Goal: Transaction & Acquisition: Subscribe to service/newsletter

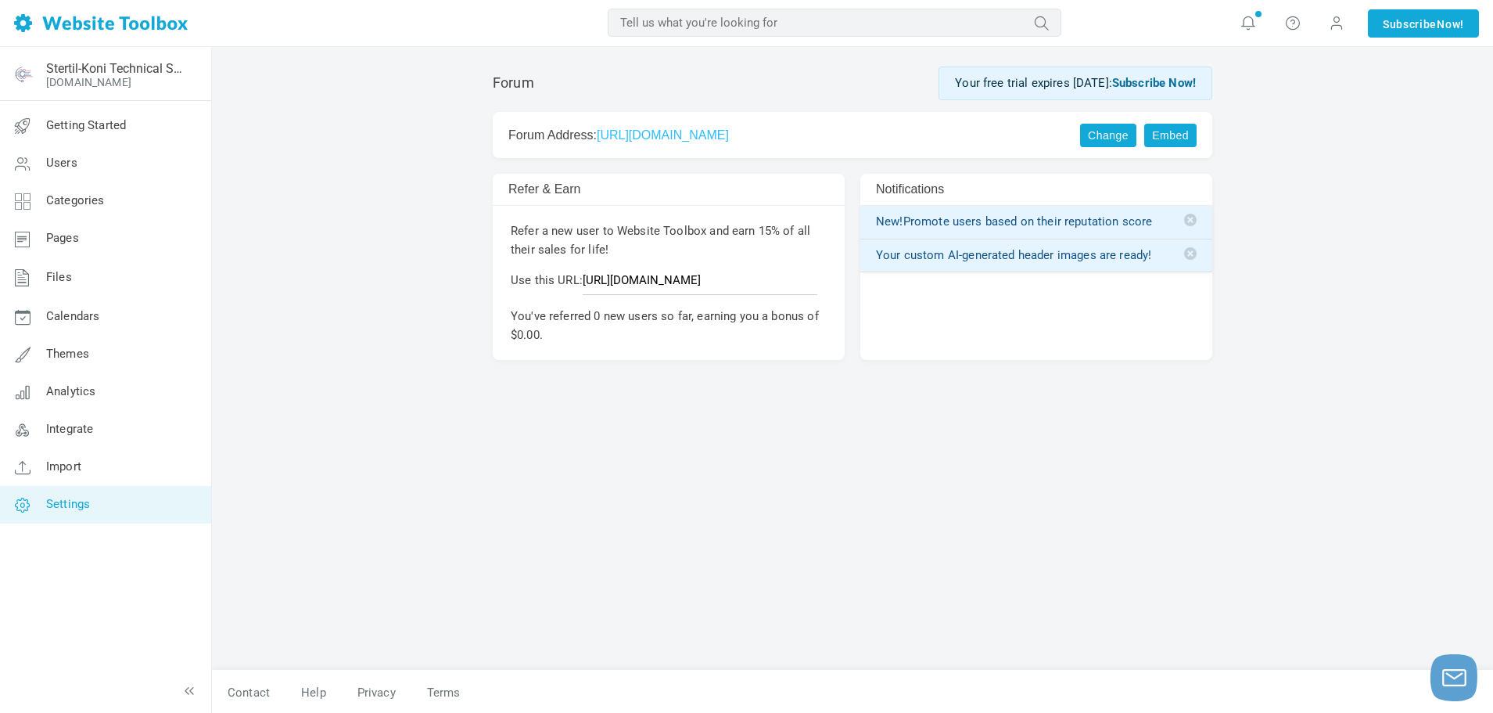
click at [83, 500] on span "Settings" at bounding box center [68, 504] width 44 height 14
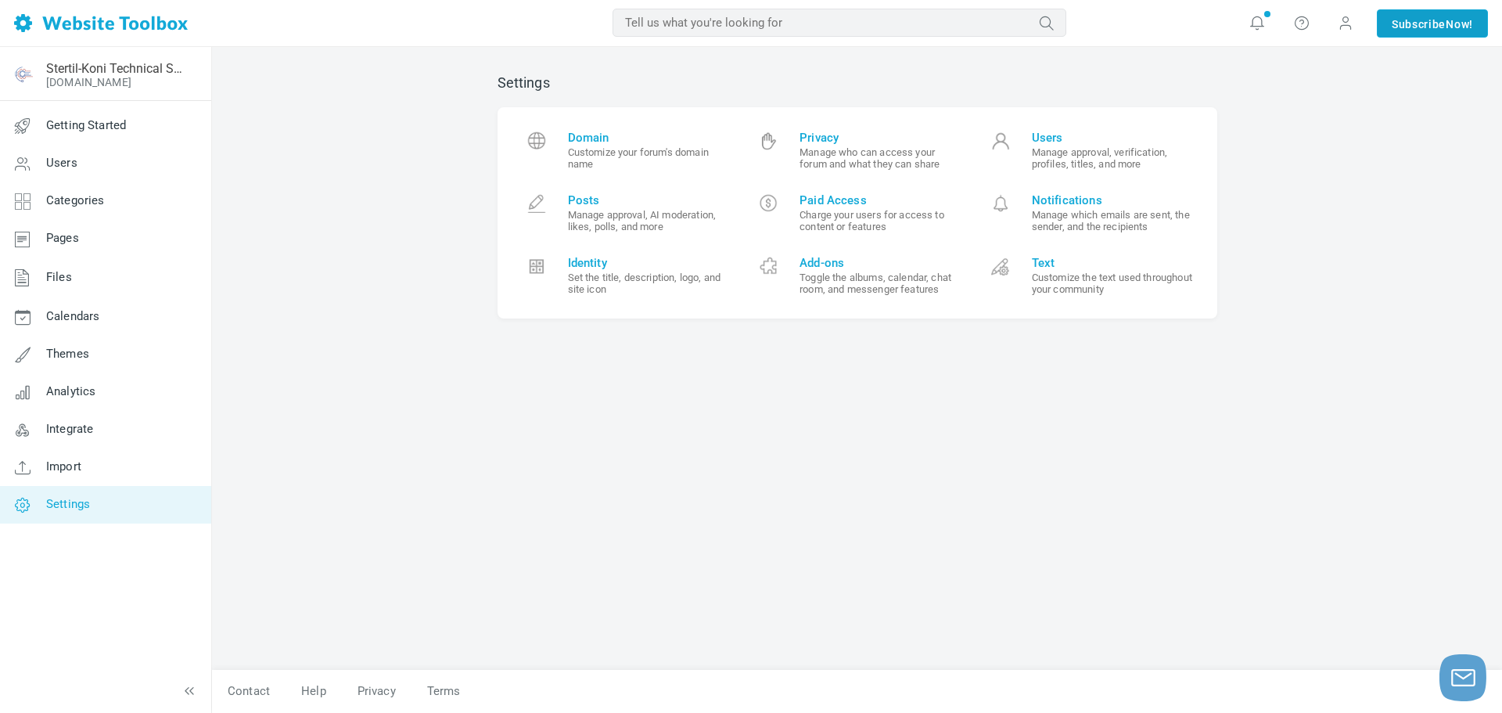
click at [1378, 25] on link "Subscribe Now!" at bounding box center [1432, 23] width 111 height 28
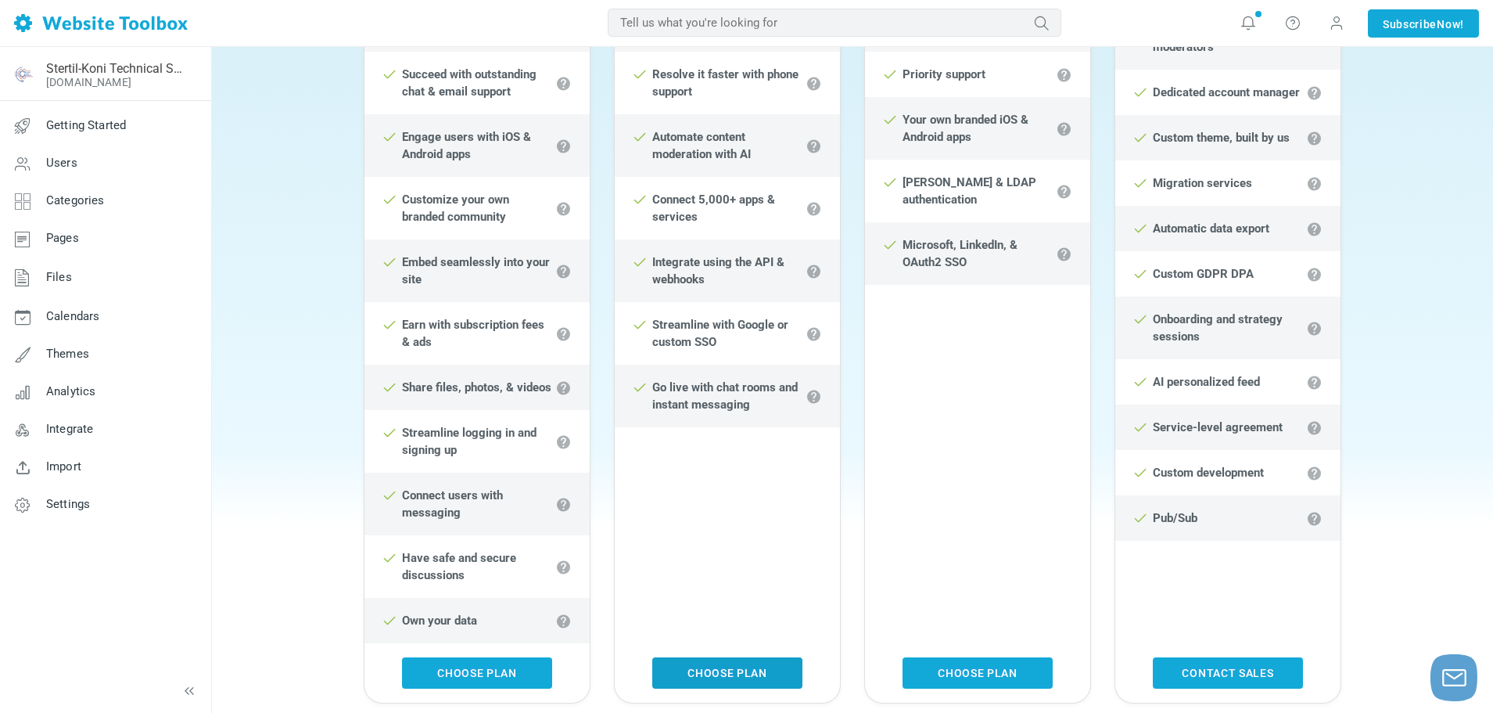
scroll to position [704, 0]
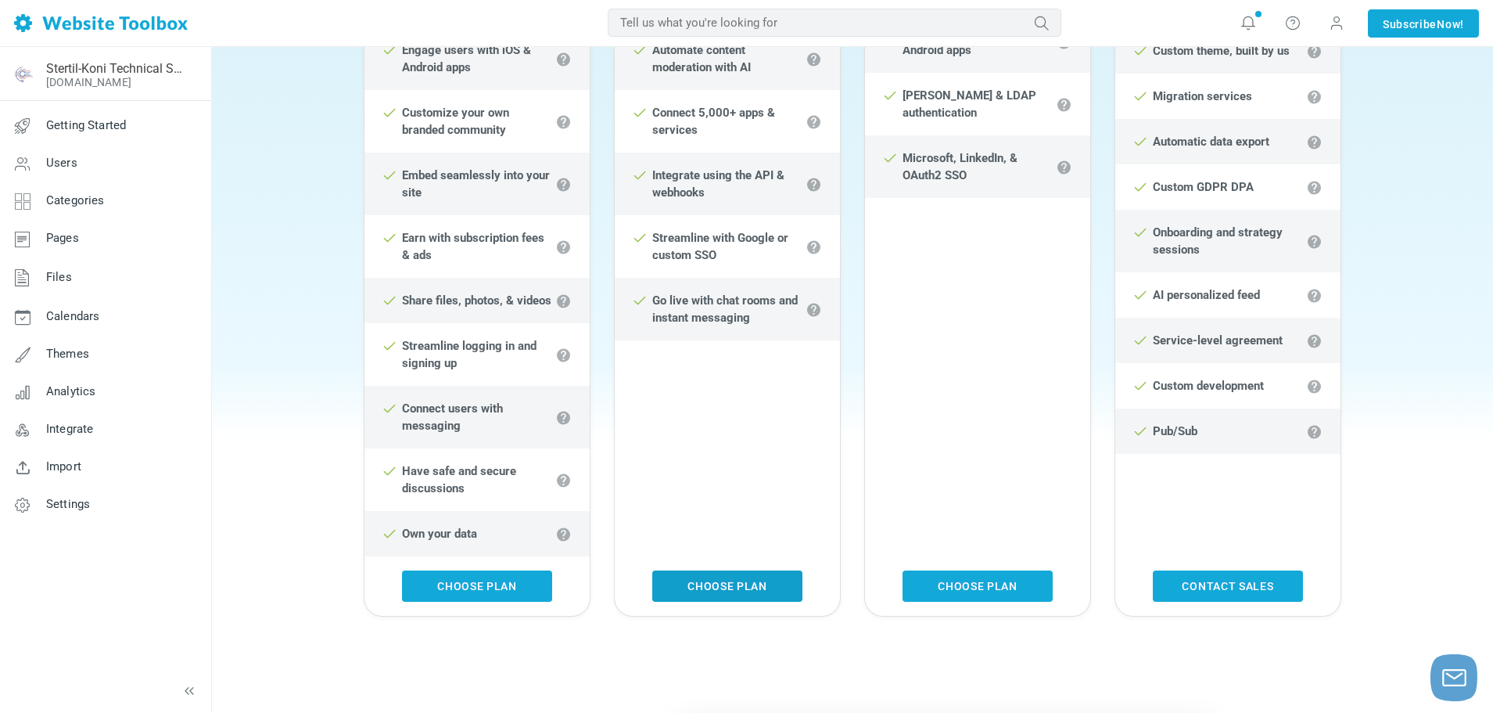
click at [702, 582] on link "Choose Plan" at bounding box center [727, 585] width 150 height 31
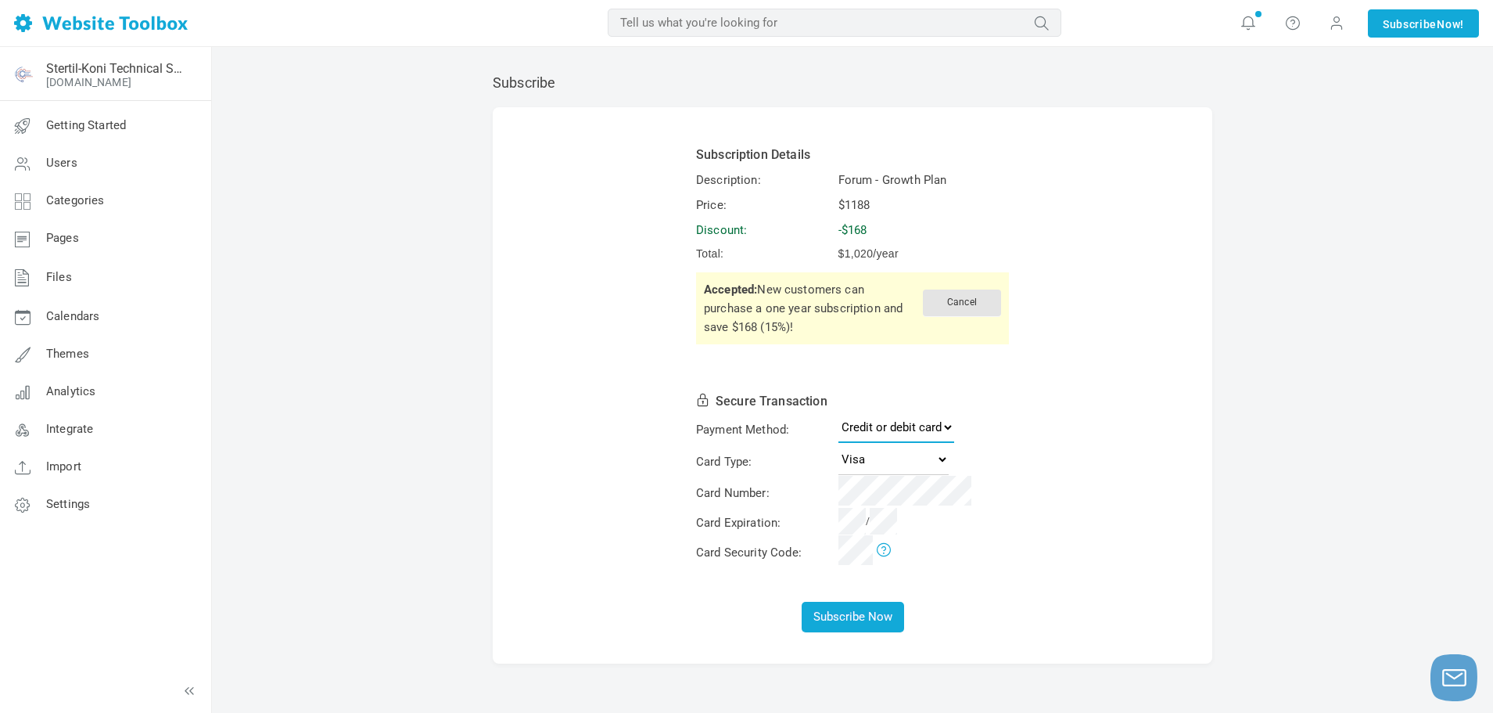
click at [909, 432] on select "Credit or debit card PayPal" at bounding box center [897, 426] width 116 height 31
click at [894, 457] on select "Visa MasterCard American Express Discover" at bounding box center [894, 459] width 110 height 31
select select "Amex"
click at [839, 444] on select "Visa MasterCard American Express Discover" at bounding box center [894, 459] width 110 height 31
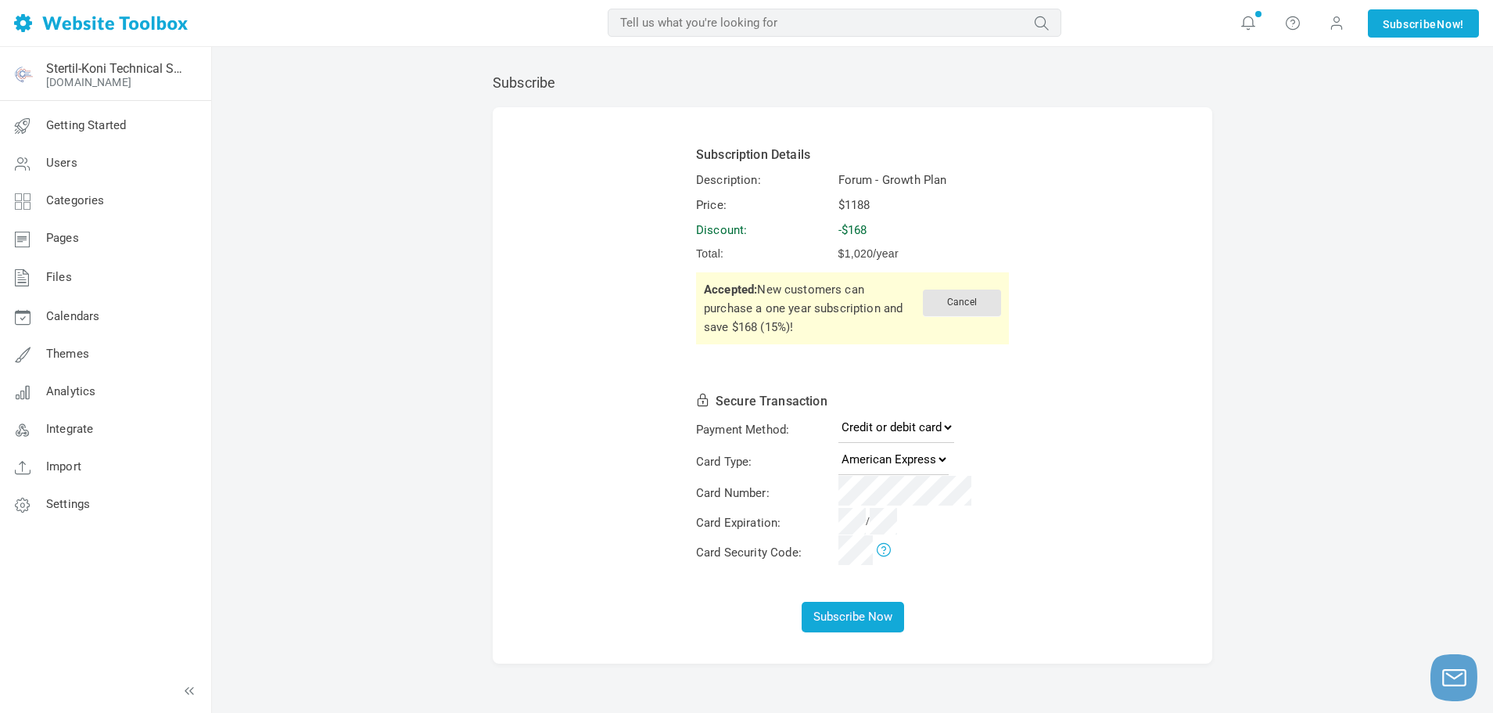
click at [873, 509] on td "/" at bounding box center [923, 522] width 175 height 27
click at [864, 620] on button "Subscribe Now" at bounding box center [853, 617] width 102 height 31
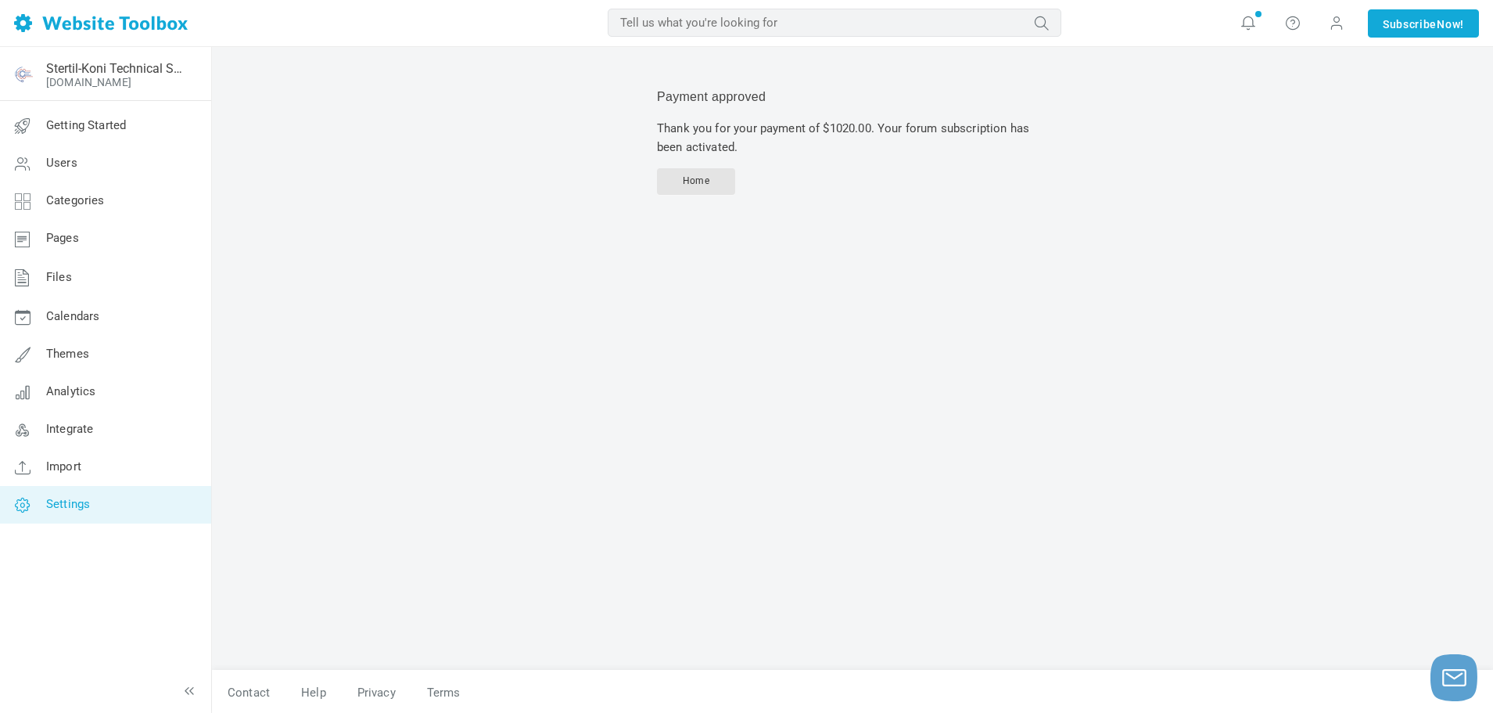
click at [53, 501] on span "Settings" at bounding box center [68, 504] width 44 height 14
